Goal: Information Seeking & Learning: Check status

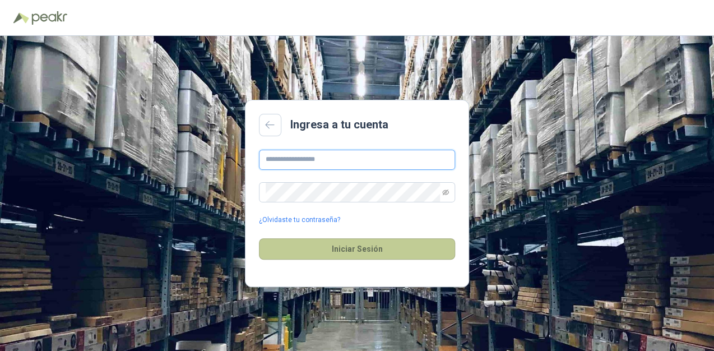
type input "**********"
click at [352, 244] on button "Iniciar Sesión" at bounding box center [357, 248] width 196 height 21
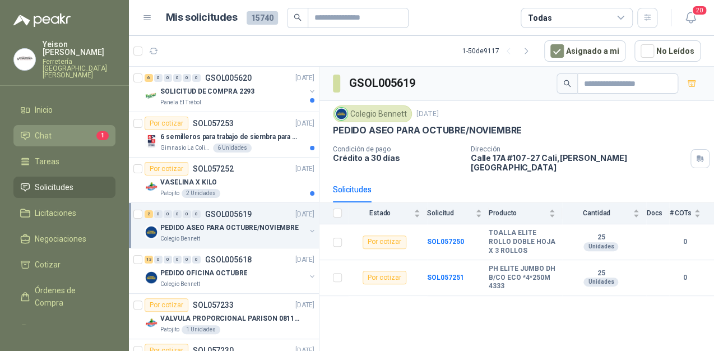
click at [74, 129] on li "Chat 1" at bounding box center [64, 135] width 89 height 12
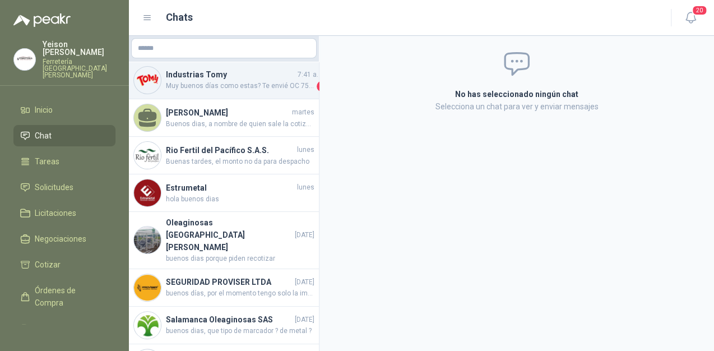
click at [267, 87] on span "Muy buenos días como estas? Te envié OC 7561, me confirmas por favor recibido, …" at bounding box center [240, 86] width 148 height 11
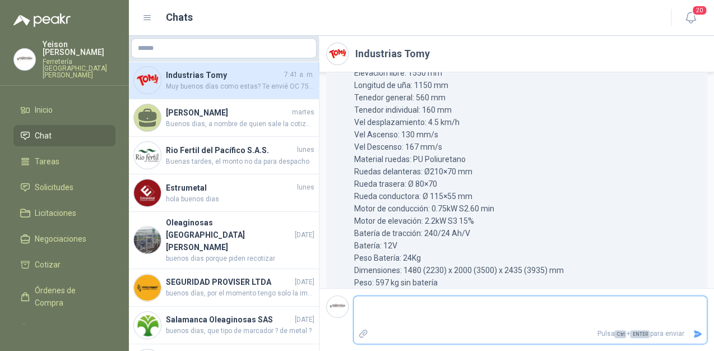
scroll to position [280, 0]
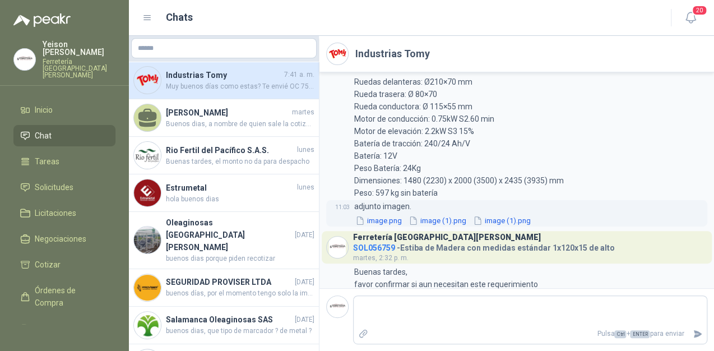
click at [398, 222] on button "image.png" at bounding box center [378, 221] width 49 height 12
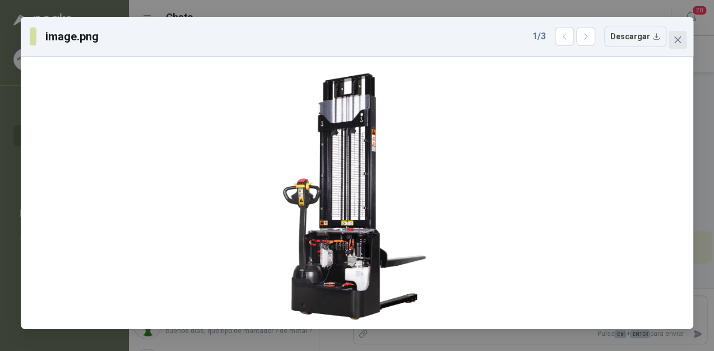
click at [675, 42] on icon "close" at bounding box center [677, 39] width 7 height 7
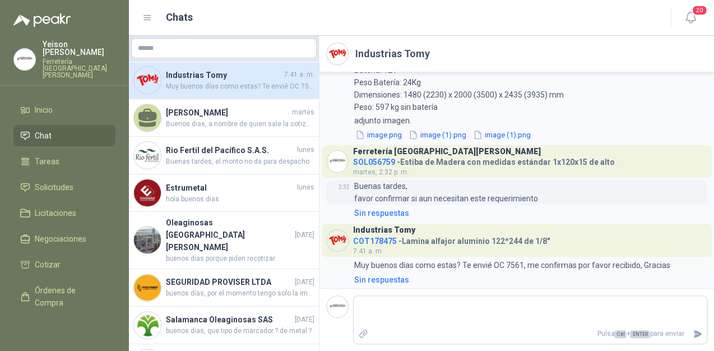
scroll to position [370, 0]
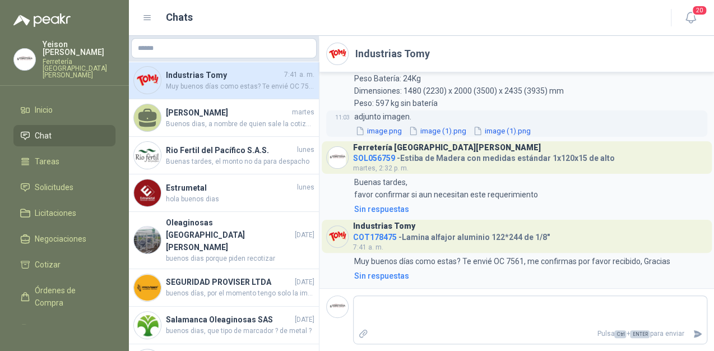
click at [439, 129] on button "image (1).png" at bounding box center [437, 131] width 60 height 12
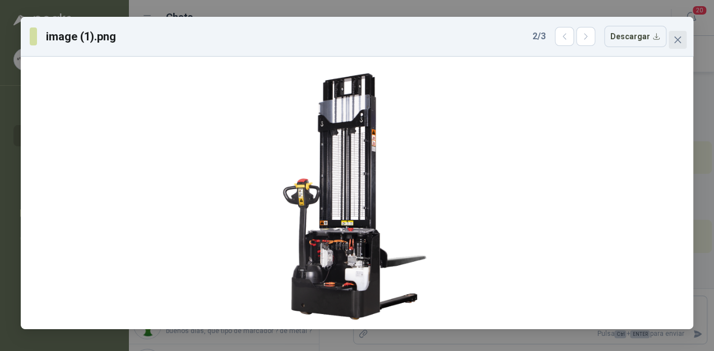
click at [676, 40] on icon "close" at bounding box center [677, 39] width 7 height 7
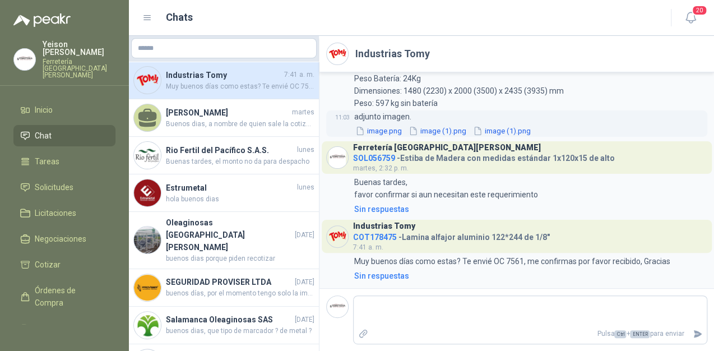
click at [513, 132] on button "image (1).png" at bounding box center [502, 131] width 60 height 12
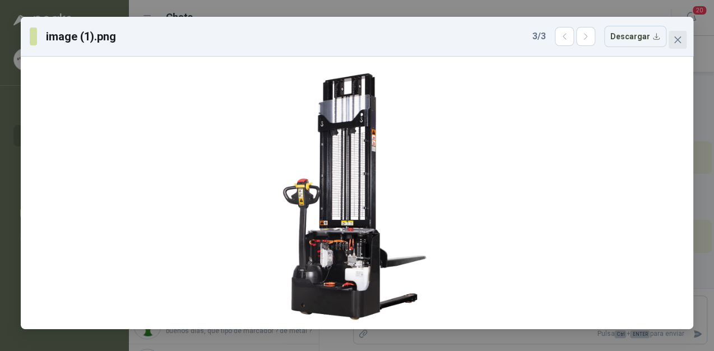
click at [676, 45] on button "Close" at bounding box center [677, 40] width 18 height 18
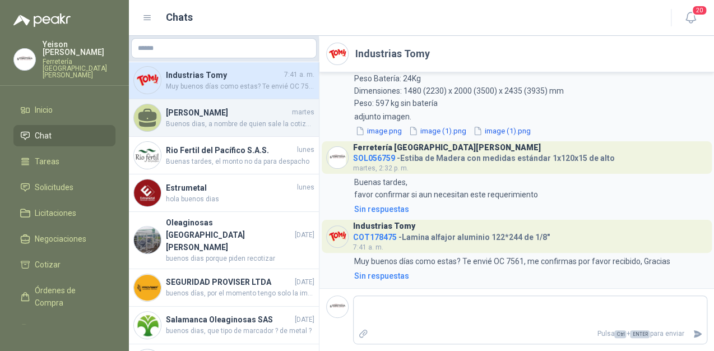
click at [245, 120] on span "Buenos dias, a nombre de quien sale la cotizacion ?" at bounding box center [240, 124] width 148 height 11
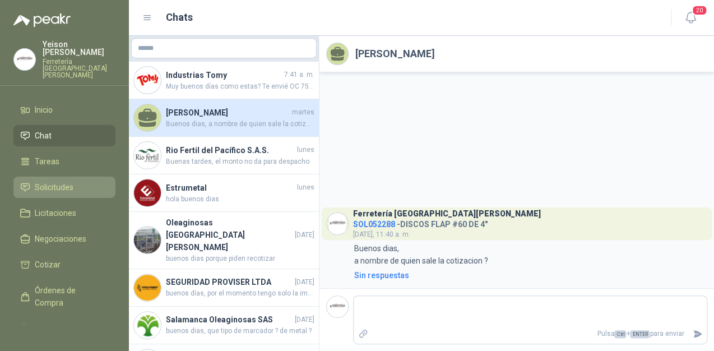
click at [69, 176] on link "Solicitudes" at bounding box center [64, 186] width 102 height 21
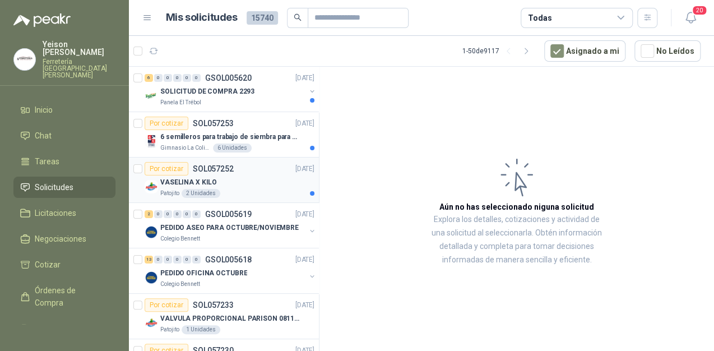
click at [232, 174] on div "Por cotizar SOL057252 [DATE]" at bounding box center [230, 168] width 170 height 13
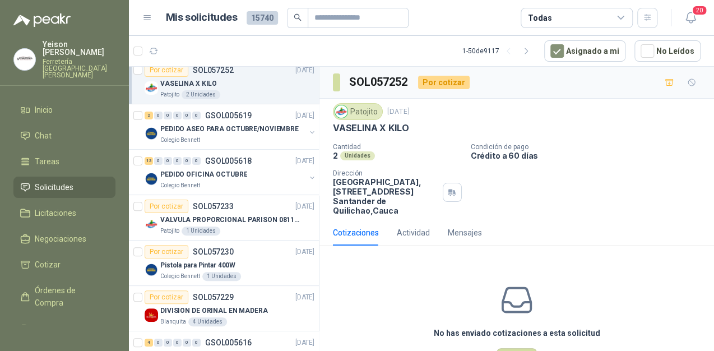
scroll to position [134, 0]
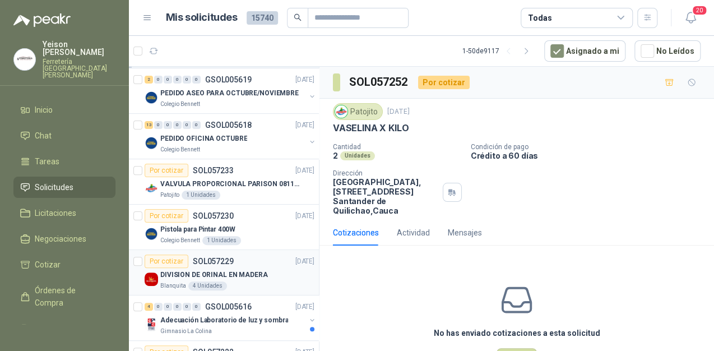
click at [202, 268] on div "DIVISION DE ORINAL EN MADERA" at bounding box center [237, 274] width 154 height 13
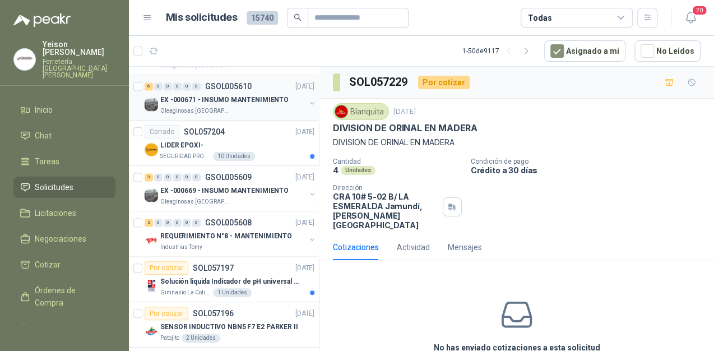
scroll to position [717, 0]
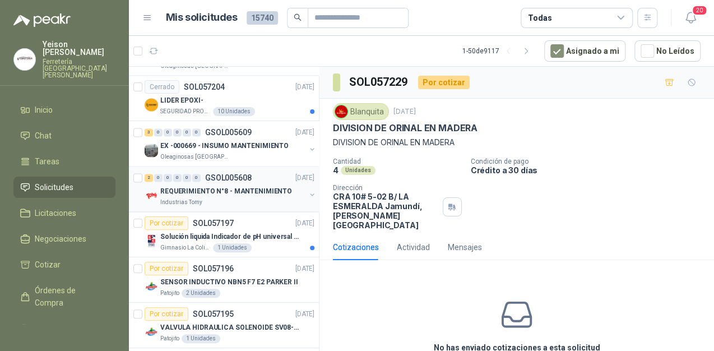
click at [235, 198] on div "Industrias Tomy" at bounding box center [232, 202] width 145 height 9
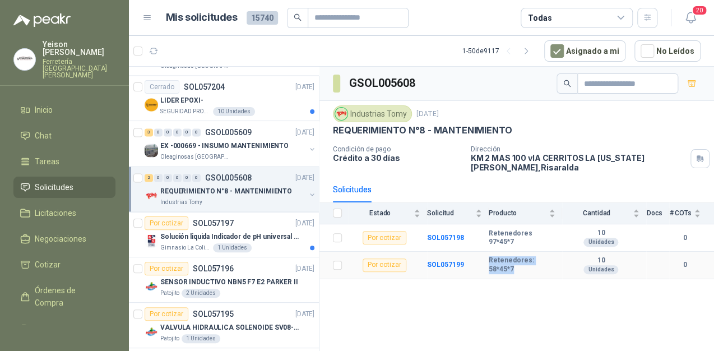
drag, startPoint x: 514, startPoint y: 267, endPoint x: 483, endPoint y: 258, distance: 32.1
click at [483, 258] on tr "Por cotizar SOL057199 [MEDICAL_DATA]: 58*45*7 10 Unidades 0" at bounding box center [516, 264] width 394 height 27
copy tr "Retenedores: 58*45*7"
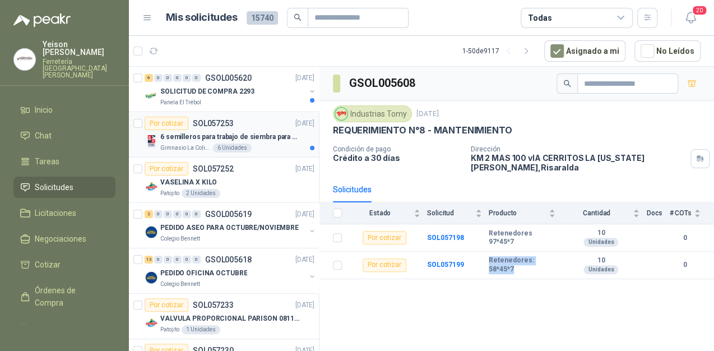
click at [251, 143] on div "Gimnasio La Colina 6 Unidades" at bounding box center [237, 147] width 154 height 9
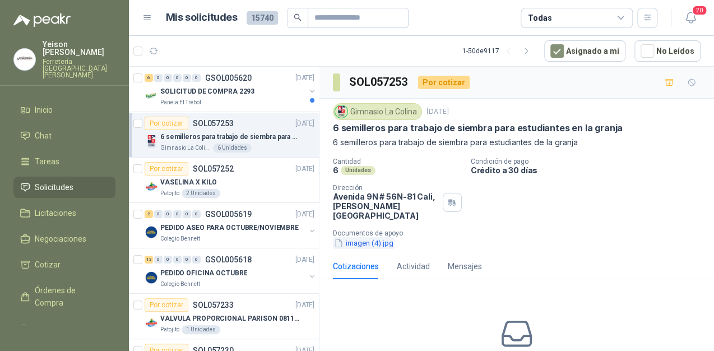
click at [385, 237] on button "imagen (4).jpg" at bounding box center [364, 243] width 62 height 12
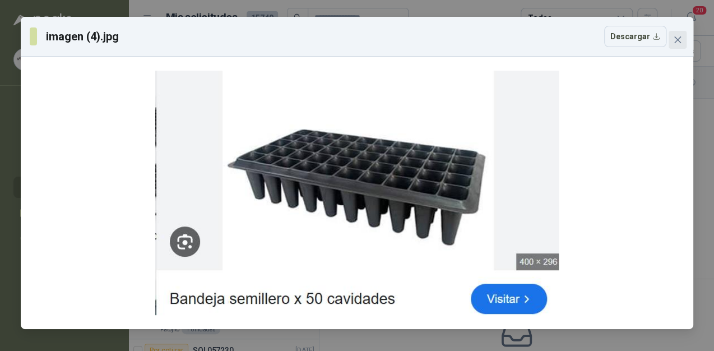
click at [678, 40] on icon "close" at bounding box center [677, 39] width 7 height 7
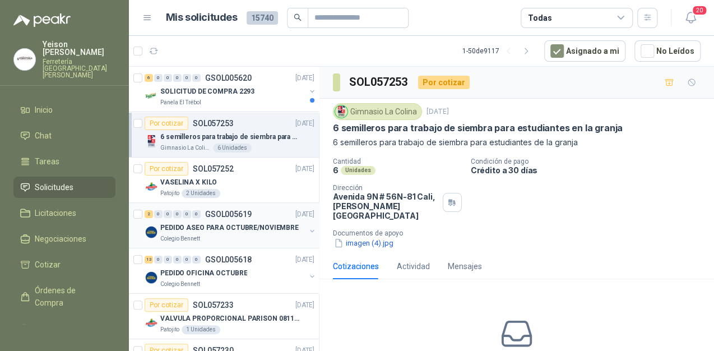
click at [227, 232] on div "PEDIDO ASEO PARA OCTUBRE/NOVIEMBRE" at bounding box center [232, 227] width 145 height 13
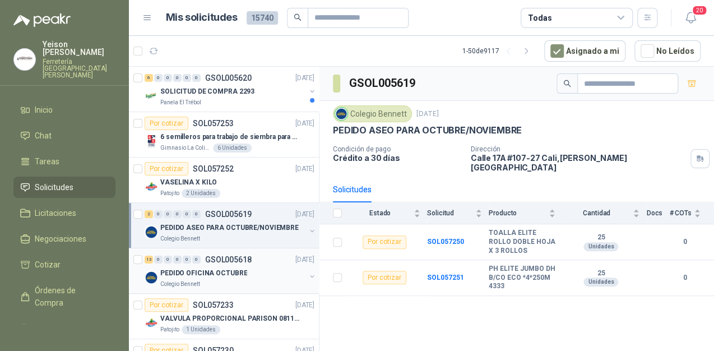
click at [225, 282] on div "Colegio Bennett" at bounding box center [232, 284] width 145 height 9
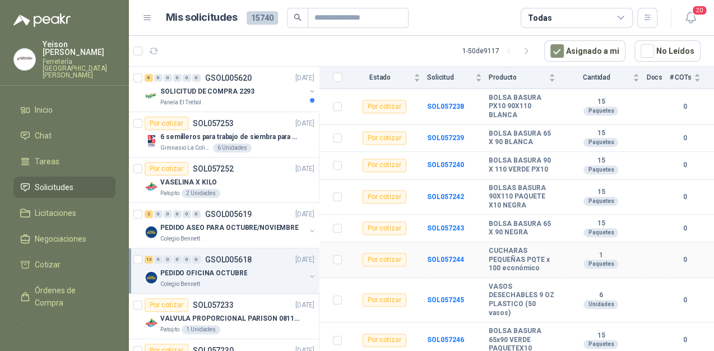
scroll to position [193, 0]
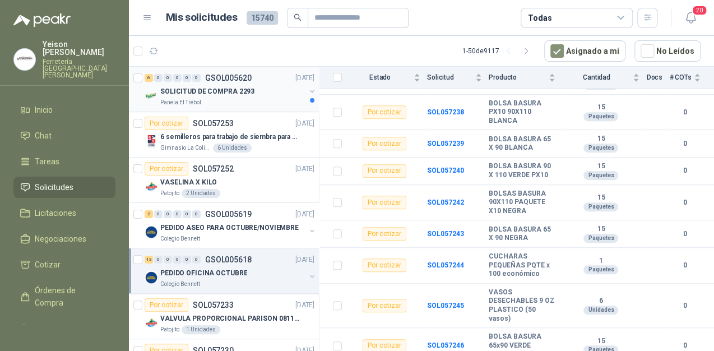
click at [269, 77] on div "6 0 0 0 0 0 GSOL005620 [DATE]" at bounding box center [231, 77] width 172 height 13
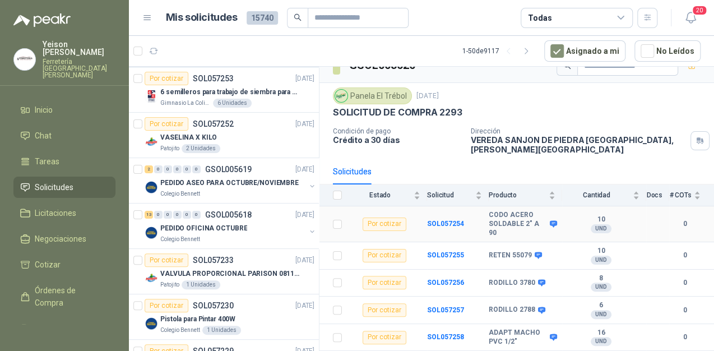
scroll to position [32, 0]
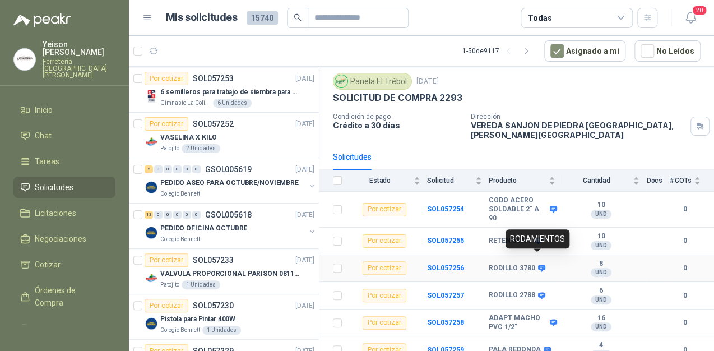
click at [538, 264] on icon at bounding box center [541, 267] width 7 height 7
drag, startPoint x: 532, startPoint y: 255, endPoint x: 485, endPoint y: 255, distance: 46.5
click at [485, 255] on tr "Por cotizar SOL057256 RODILLO 3780 8 UND  0" at bounding box center [516, 268] width 394 height 27
copy tr "RODILLO 3780"
